Goal: Task Accomplishment & Management: Manage account settings

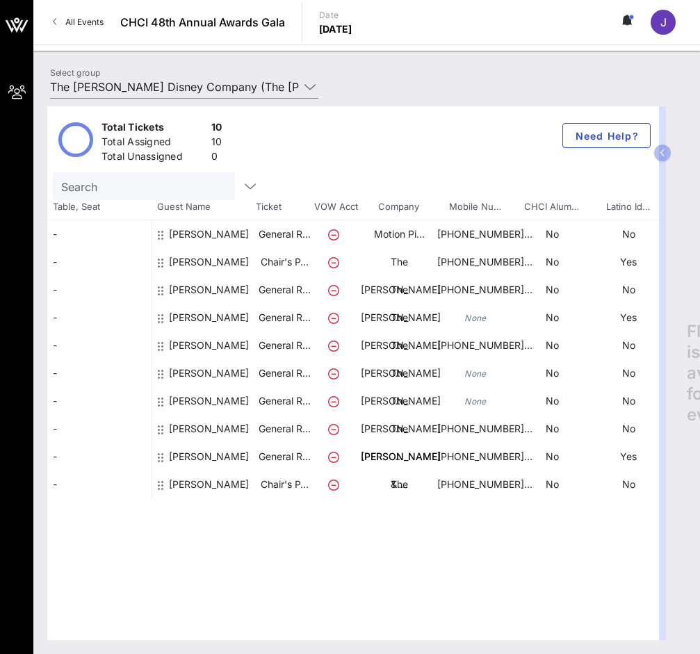
click at [216, 430] on div "[PERSON_NAME]" at bounding box center [209, 462] width 80 height 95
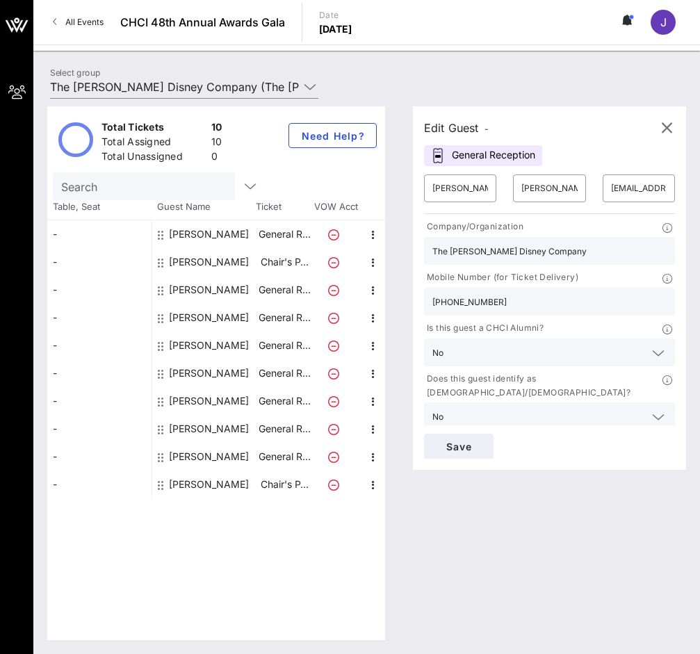
drag, startPoint x: 503, startPoint y: 298, endPoint x: 403, endPoint y: 296, distance: 100.8
click at [403, 296] on div "Edit Guest - General Reception ​ [PERSON_NAME] ​ [PERSON_NAME] ​ [EMAIL_ADDRESS…" at bounding box center [542, 373] width 287 height 534
type input "[PHONE_NUMBER]"
click at [460, 448] on span "Save" at bounding box center [458, 447] width 47 height 12
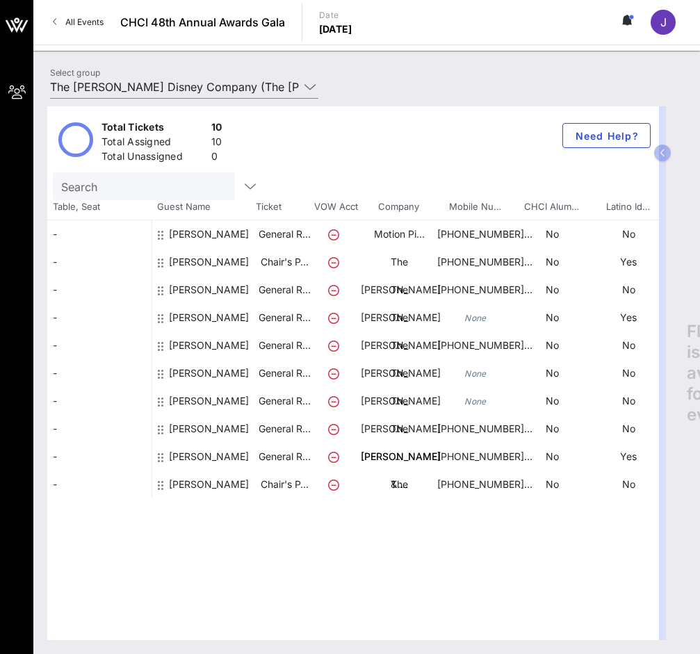
click at [230, 378] on div "[PERSON_NAME]" at bounding box center [209, 406] width 80 height 95
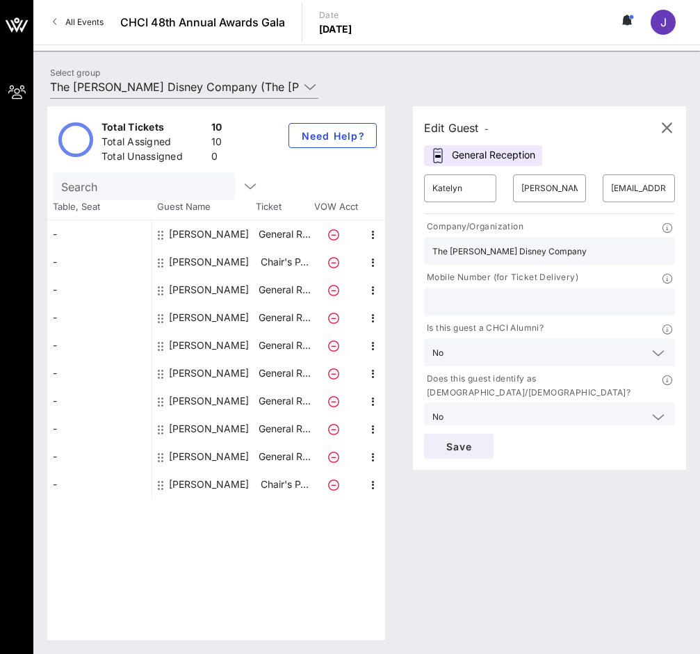
click at [472, 305] on input "text" at bounding box center [549, 302] width 234 height 18
type input "[PHONE_NUMBER]"
click at [441, 449] on span "Save" at bounding box center [458, 447] width 47 height 12
